Goal: Information Seeking & Learning: Learn about a topic

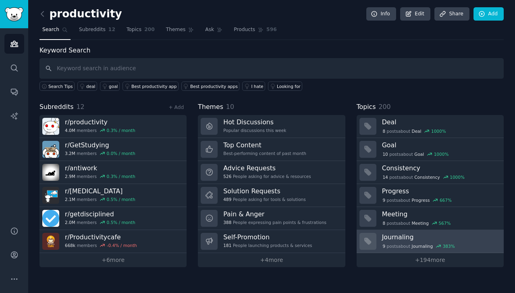
click at [413, 247] on span "Journaling" at bounding box center [422, 246] width 21 height 6
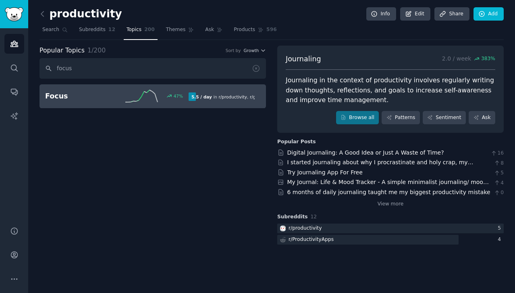
click at [109, 100] on h2 "Focus" at bounding box center [81, 96] width 72 height 10
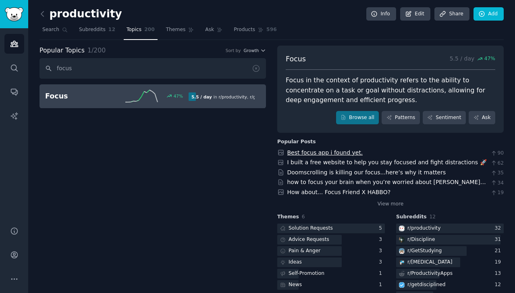
click at [338, 152] on link "Best focus app i found yet." at bounding box center [325, 152] width 76 height 6
click at [394, 164] on link "I built a free website to help you stay focused and fight distractions 🚀" at bounding box center [387, 162] width 200 height 6
click at [390, 201] on link "View more" at bounding box center [391, 203] width 26 height 7
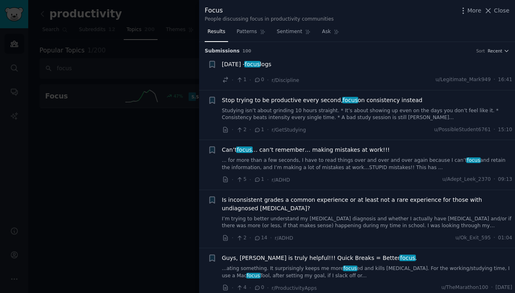
click at [164, 155] on div at bounding box center [257, 146] width 515 height 293
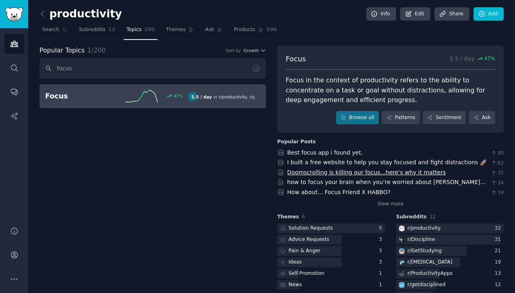
click at [334, 169] on link "Doomscrolling is killing our focus...here’s why it matters" at bounding box center [366, 172] width 159 height 6
click at [201, 71] on input "focus" at bounding box center [153, 68] width 227 height 21
click at [121, 94] on div "9 %" at bounding box center [153, 96] width 72 height 12
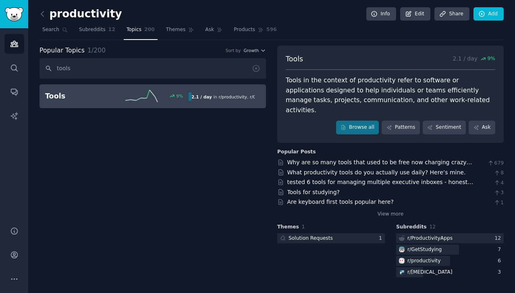
click at [382, 148] on h3 "Popular Posts" at bounding box center [390, 151] width 227 height 7
click at [372, 169] on link "What productivity tools do you actually use daily? Here’s mine." at bounding box center [376, 172] width 179 height 6
click at [322, 148] on h3 "Popular Posts" at bounding box center [390, 151] width 227 height 7
click at [224, 146] on div "Popular Topics 1 / 200 Sort by Growth tools Tools 9 % 2.1 / day in r/ productiv…" at bounding box center [153, 162] width 227 height 233
click at [196, 73] on input "tools" at bounding box center [153, 68] width 227 height 21
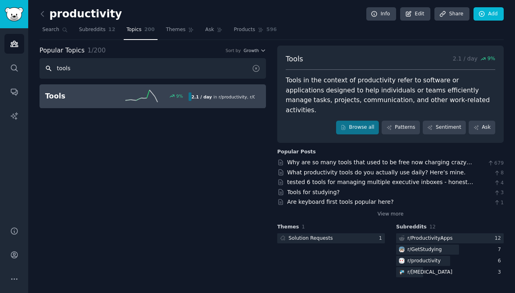
click at [196, 73] on input "tools" at bounding box center [153, 68] width 227 height 21
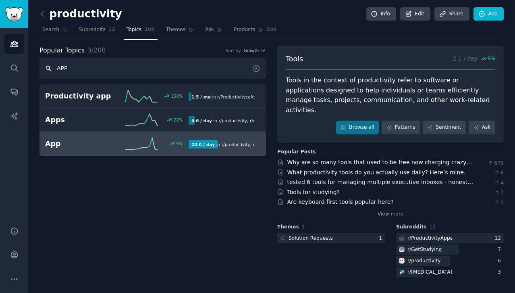
type input "APP"
click at [186, 146] on div "5 %" at bounding box center [153, 143] width 72 height 12
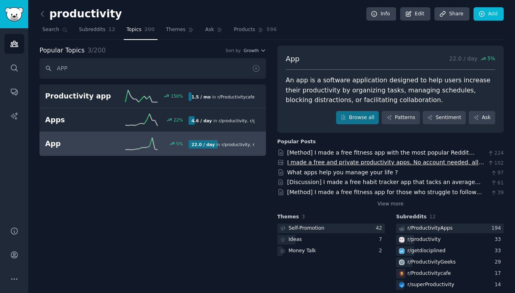
click at [385, 162] on link "I made a free and private productivity apps. No account needed, all your data s…" at bounding box center [385, 166] width 197 height 15
click at [350, 171] on link "What apps help you manage your life ?" at bounding box center [342, 172] width 111 height 6
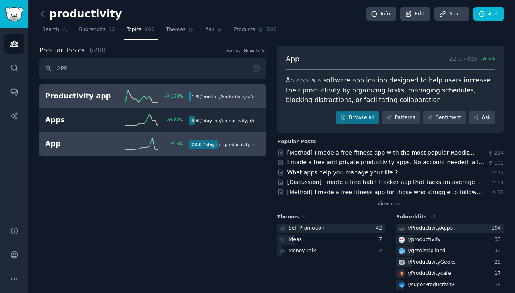
click at [106, 104] on link "Productivity app 150 % 1.5 / mo in r/ Productivitycafe" at bounding box center [153, 96] width 227 height 24
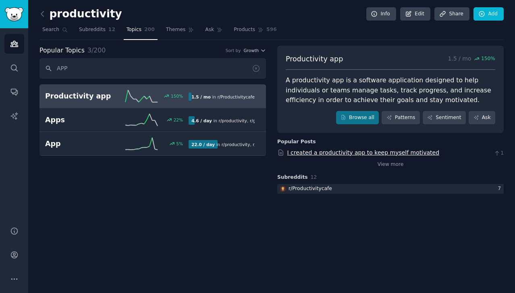
click at [322, 153] on link "I created a productivity app to keep myself motivated" at bounding box center [363, 152] width 152 height 6
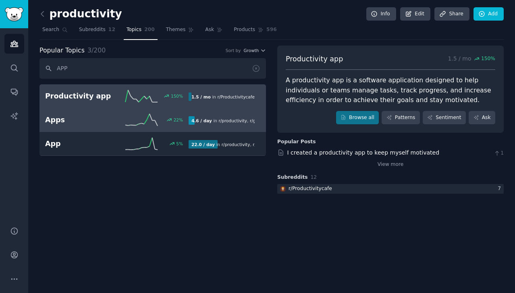
click at [222, 115] on div "Apps 22 % 4.6 / day in r/ productivity , r/ getdisciplined , and 3 other s 22% …" at bounding box center [152, 120] width 215 height 12
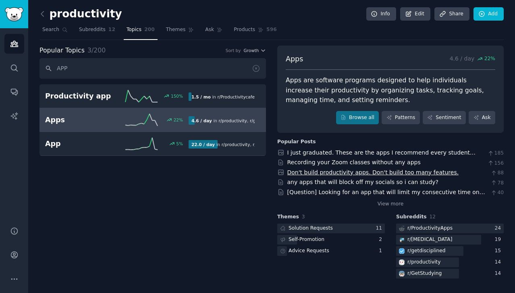
click at [304, 172] on link "Don't build productivity apps. Don't build too many features." at bounding box center [373, 172] width 172 height 6
